Goal: Obtain resource: Download file/media

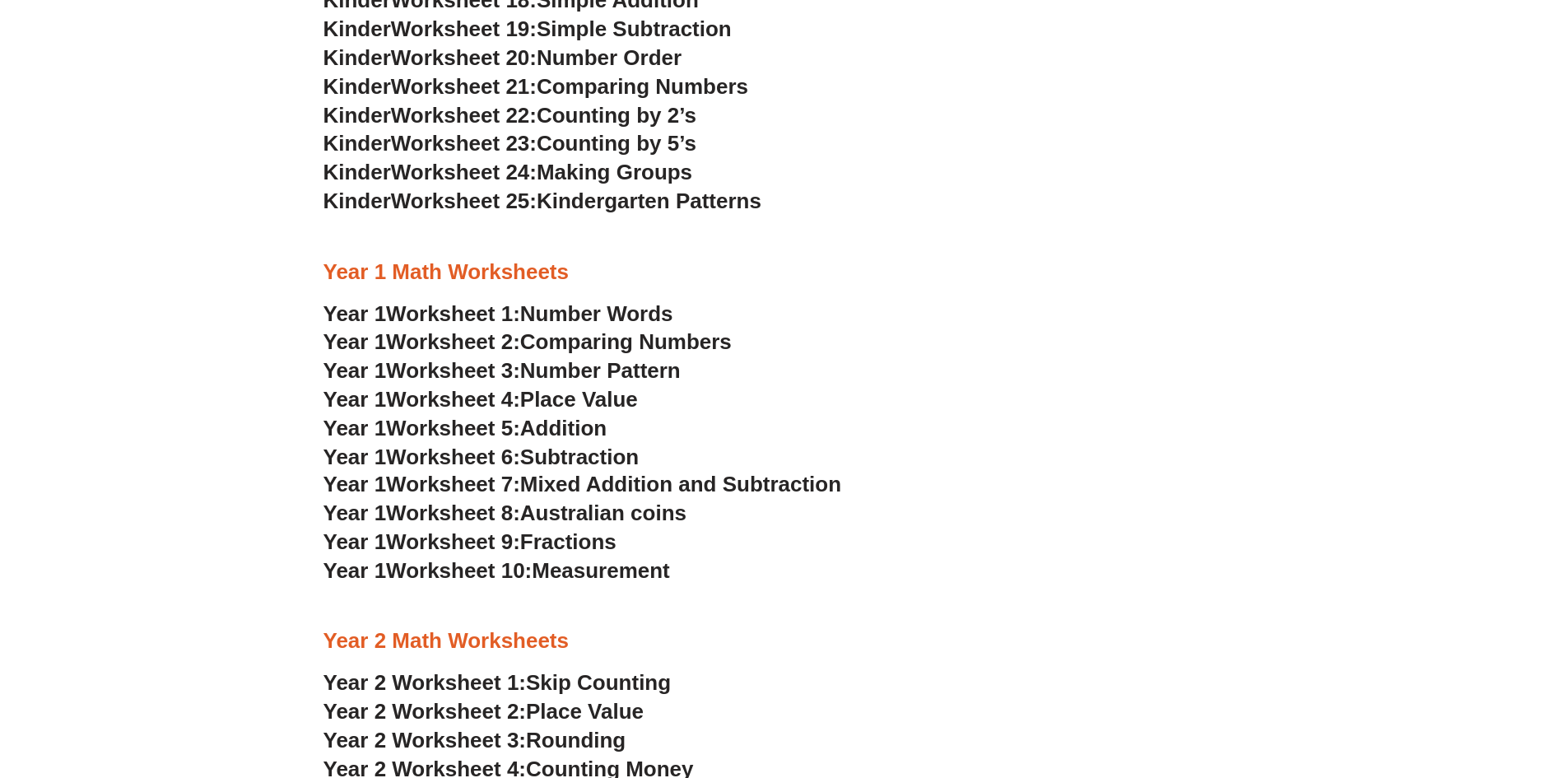
scroll to position [1479, 0]
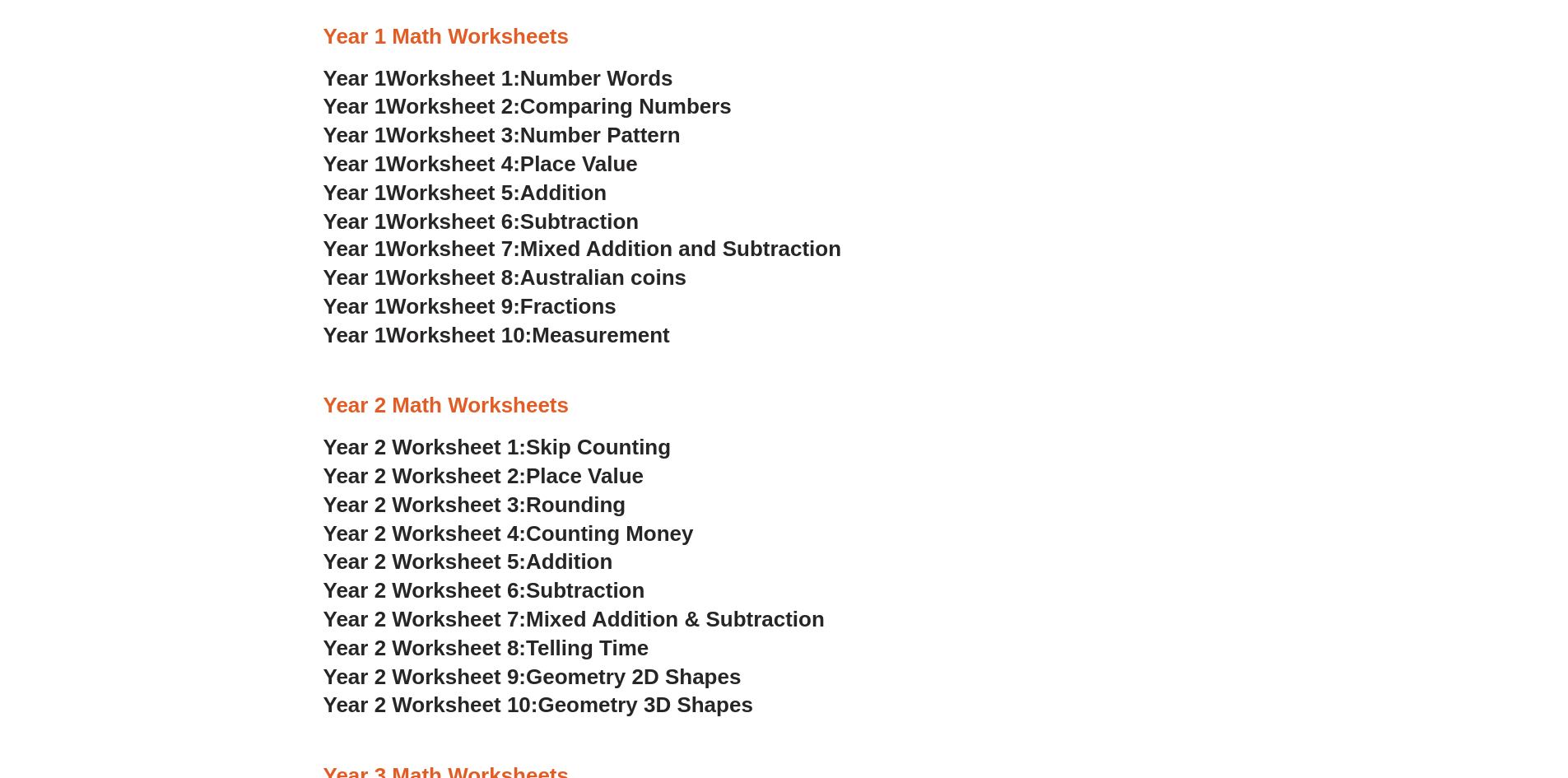
click at [449, 273] on span "Worksheet 8:" at bounding box center [453, 278] width 134 height 25
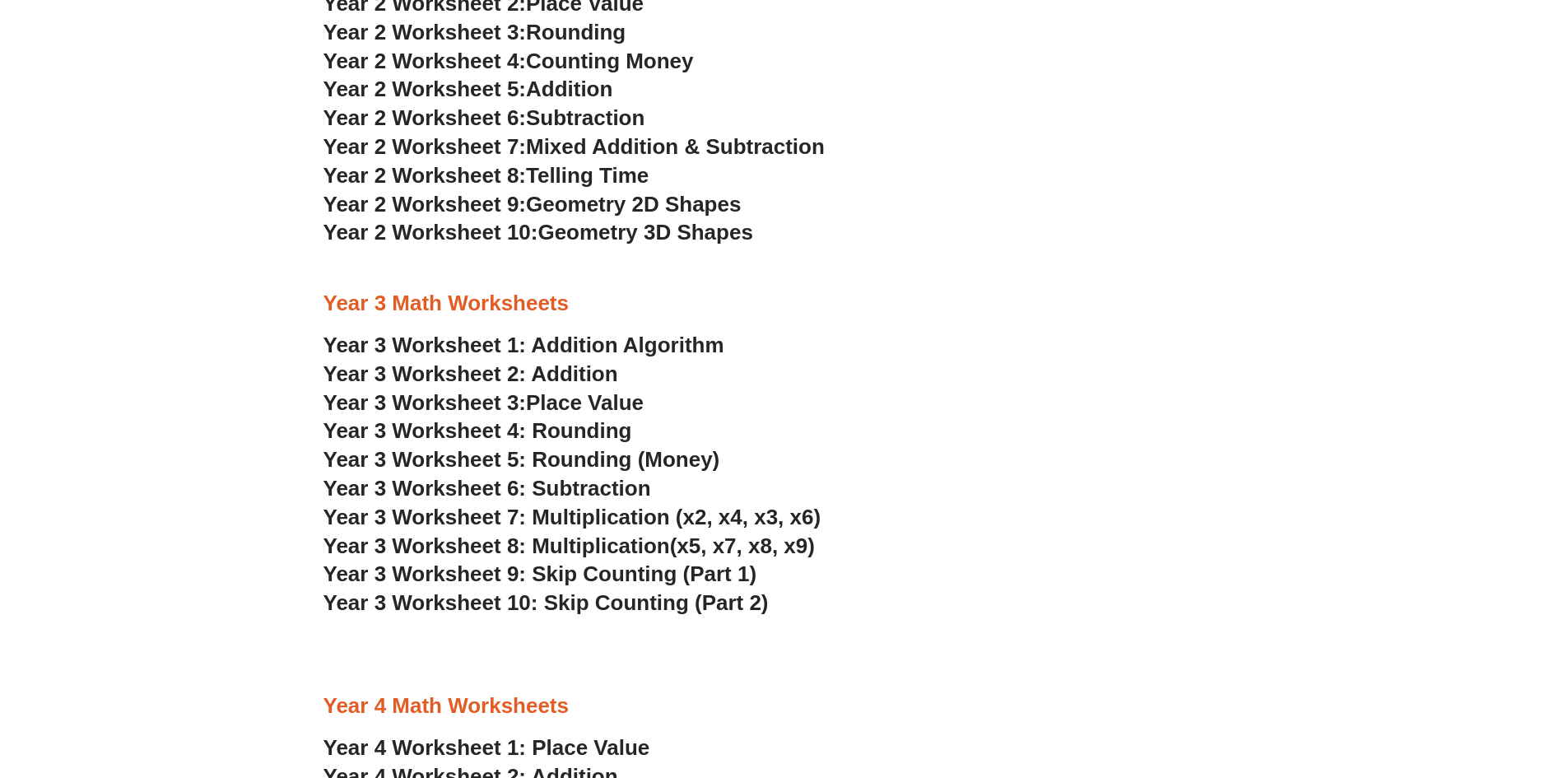
scroll to position [1973, 0]
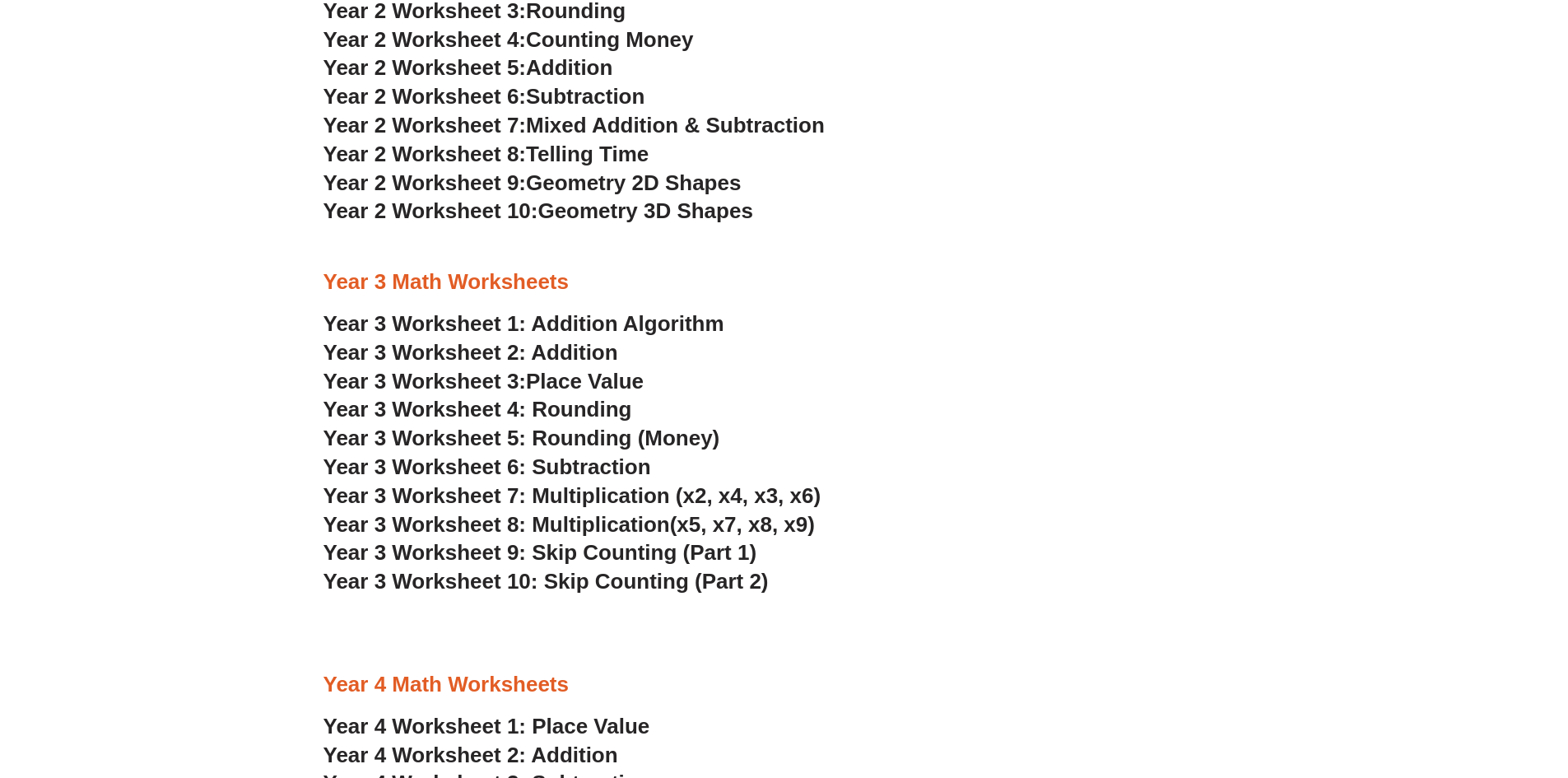
click at [542, 436] on span "Year 3 Worksheet 5: Rounding (Money)" at bounding box center [521, 438] width 397 height 25
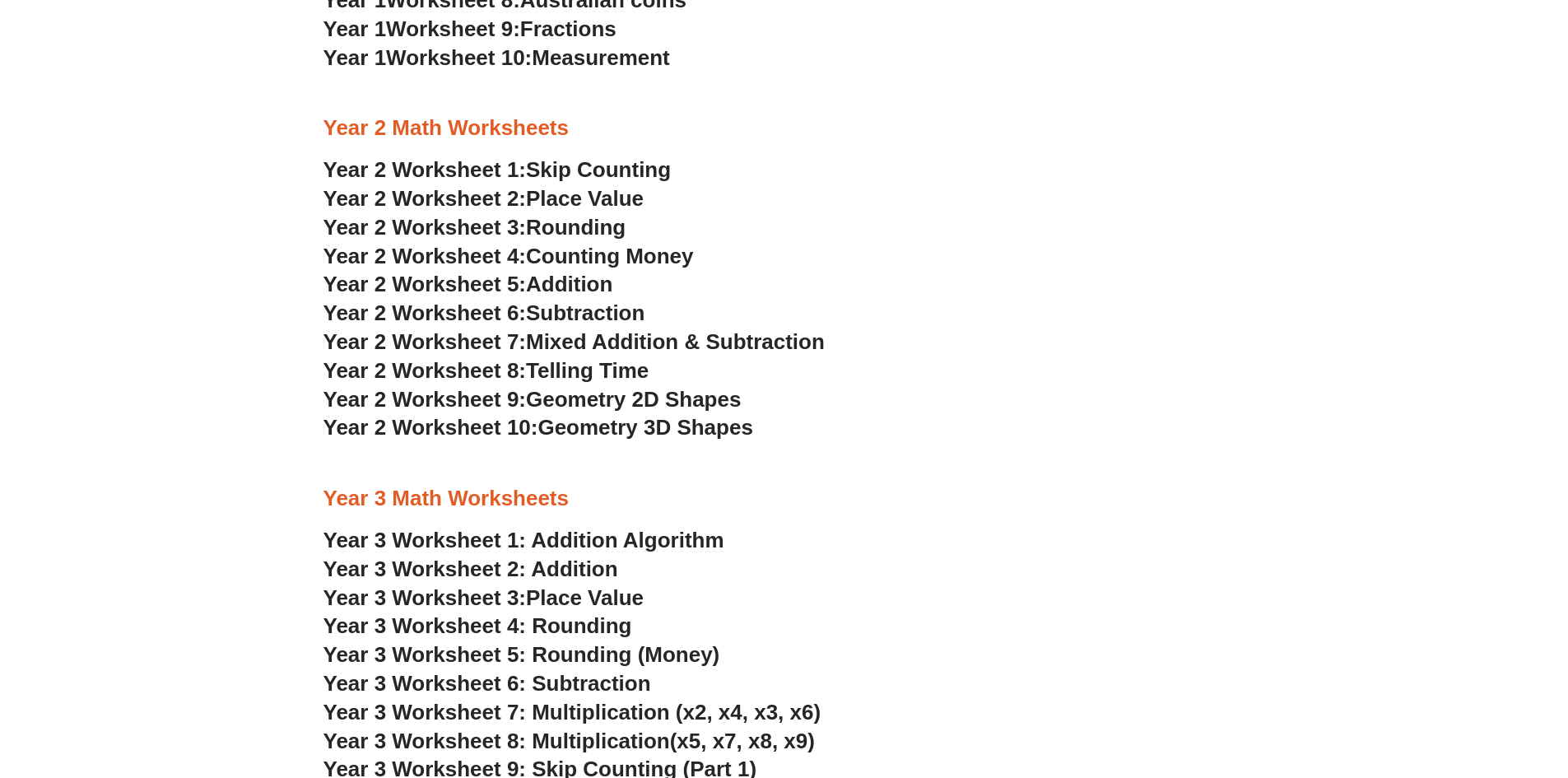
scroll to position [1976, 0]
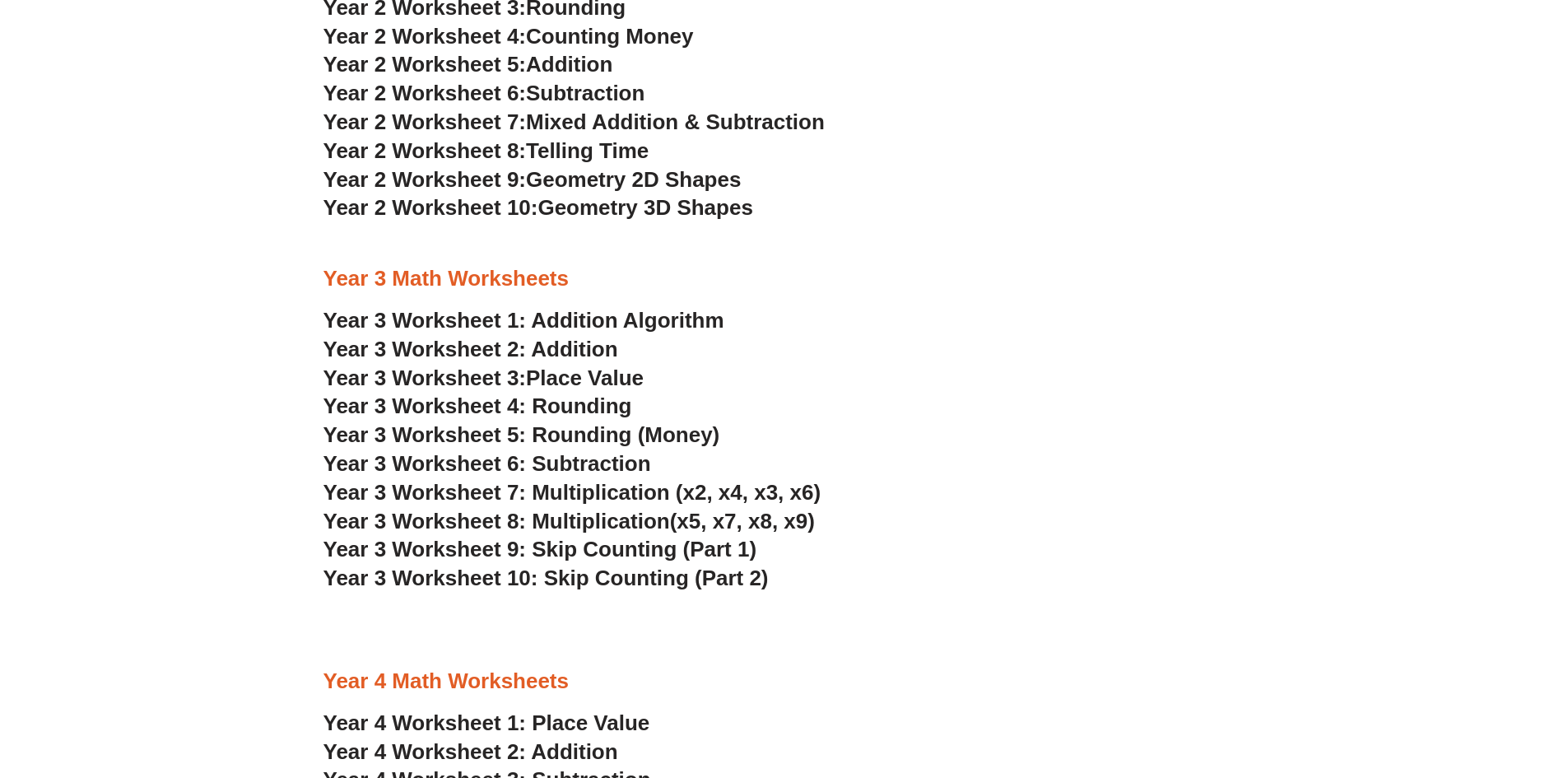
click at [629, 430] on span "Year 3 Worksheet 5: Rounding (Money)" at bounding box center [521, 435] width 397 height 25
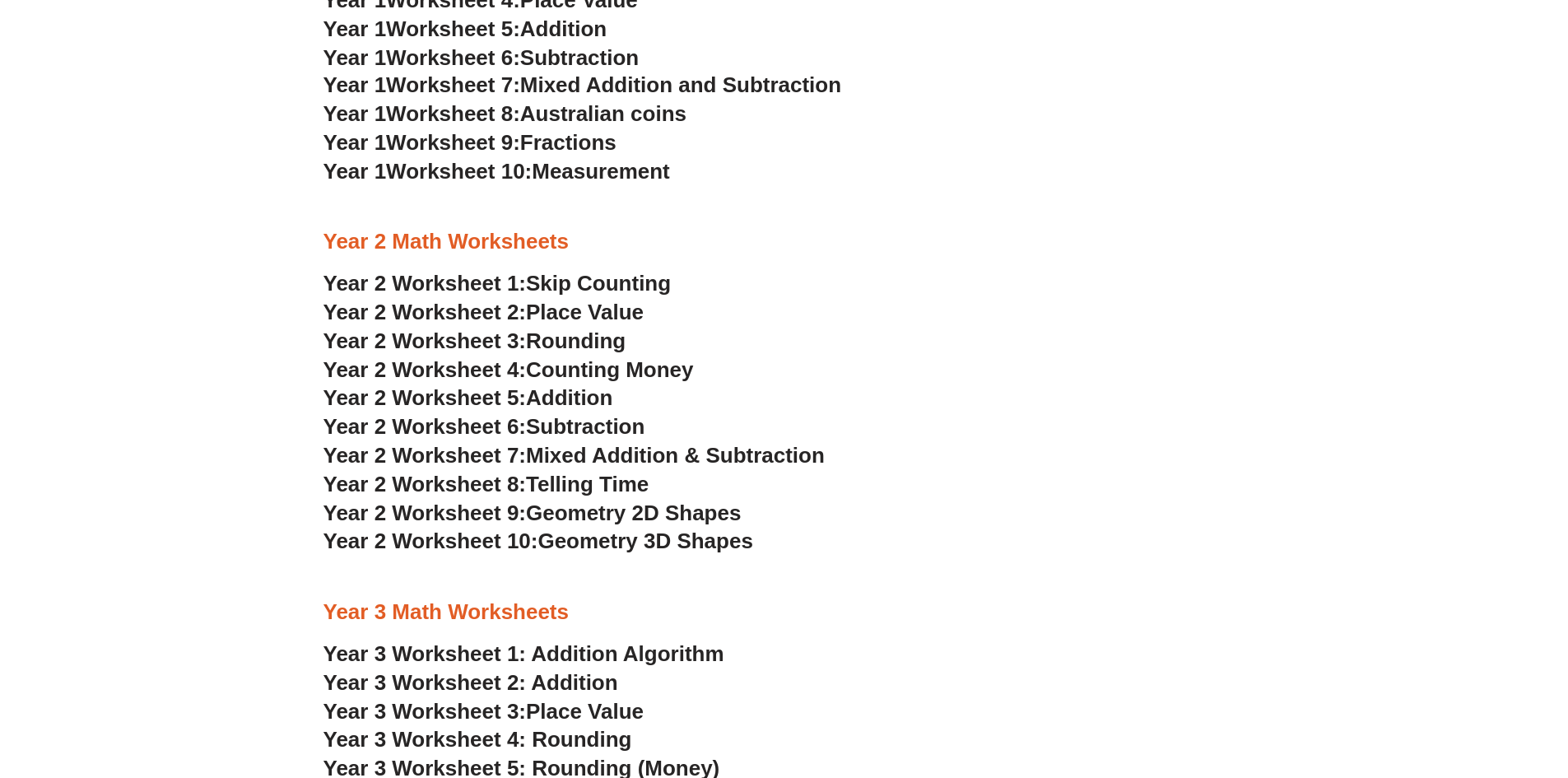
scroll to position [1889, 0]
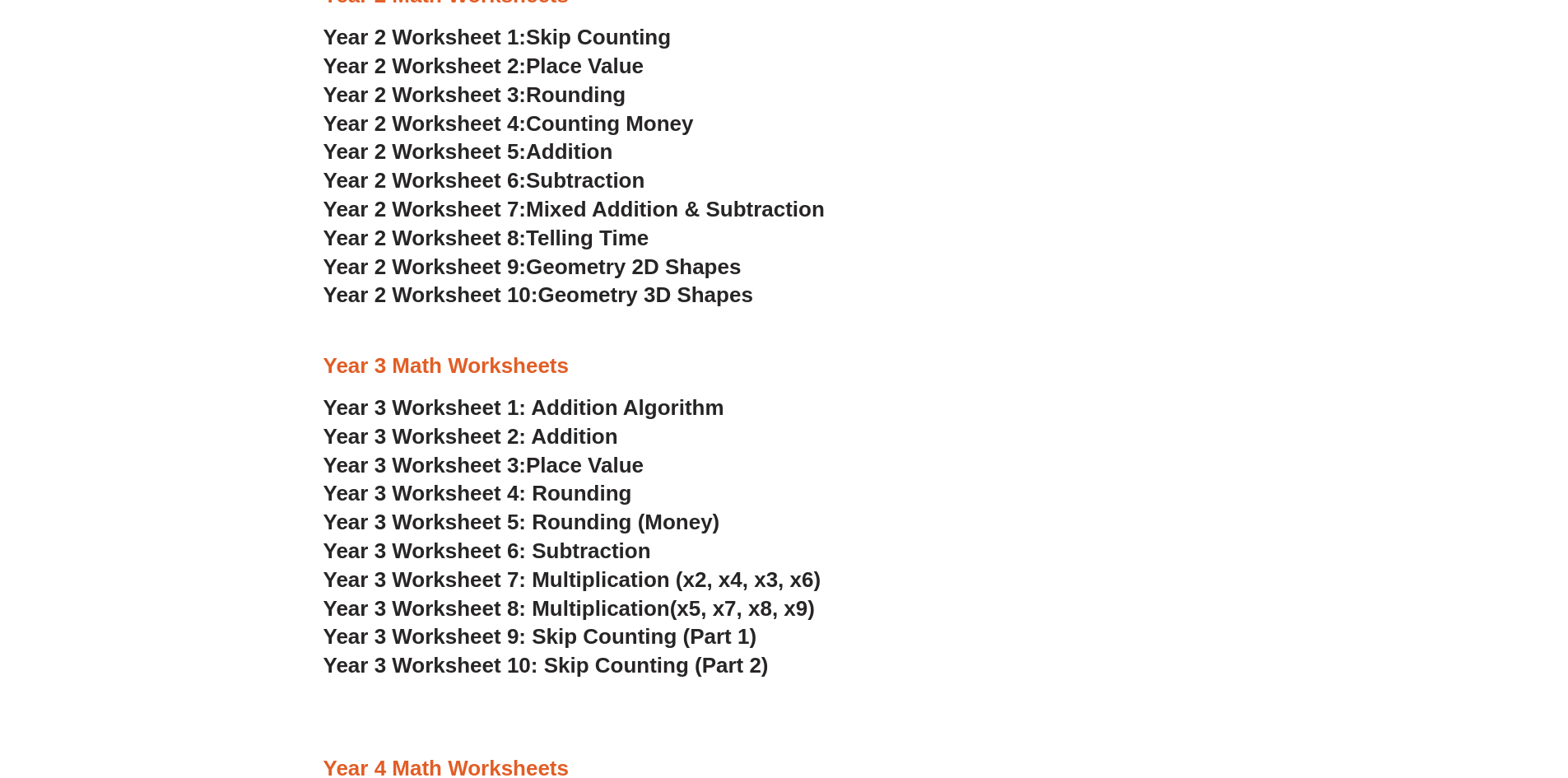
click at [590, 516] on span "Year 3 Worksheet 5: Rounding (Money)" at bounding box center [521, 522] width 397 height 25
